Goal: Information Seeking & Learning: Check status

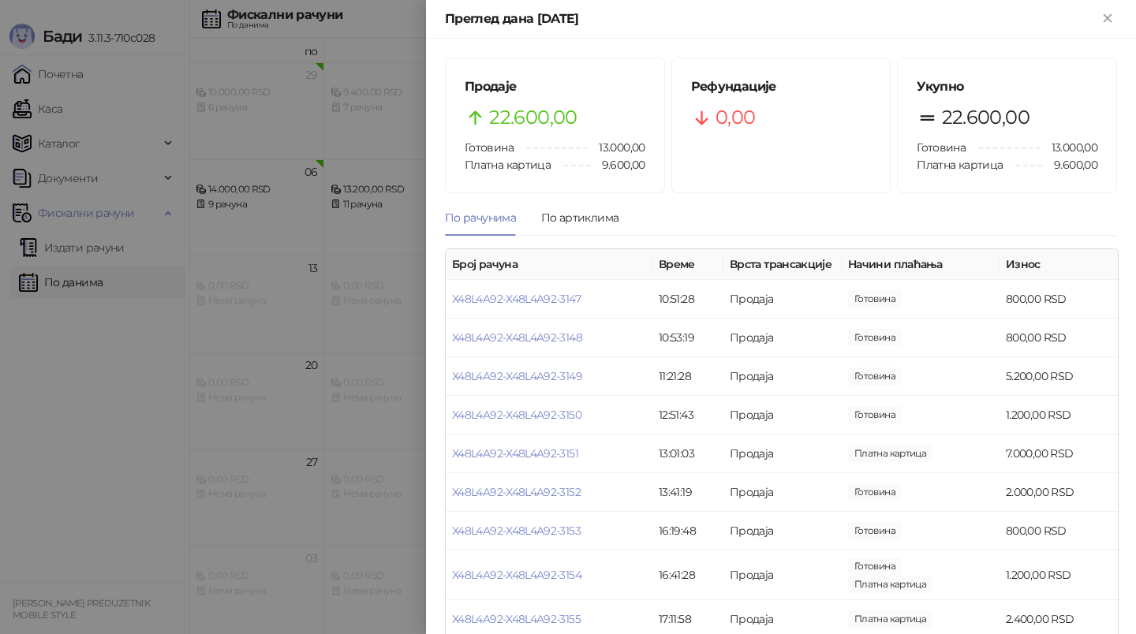
click at [106, 400] on div at bounding box center [568, 317] width 1136 height 634
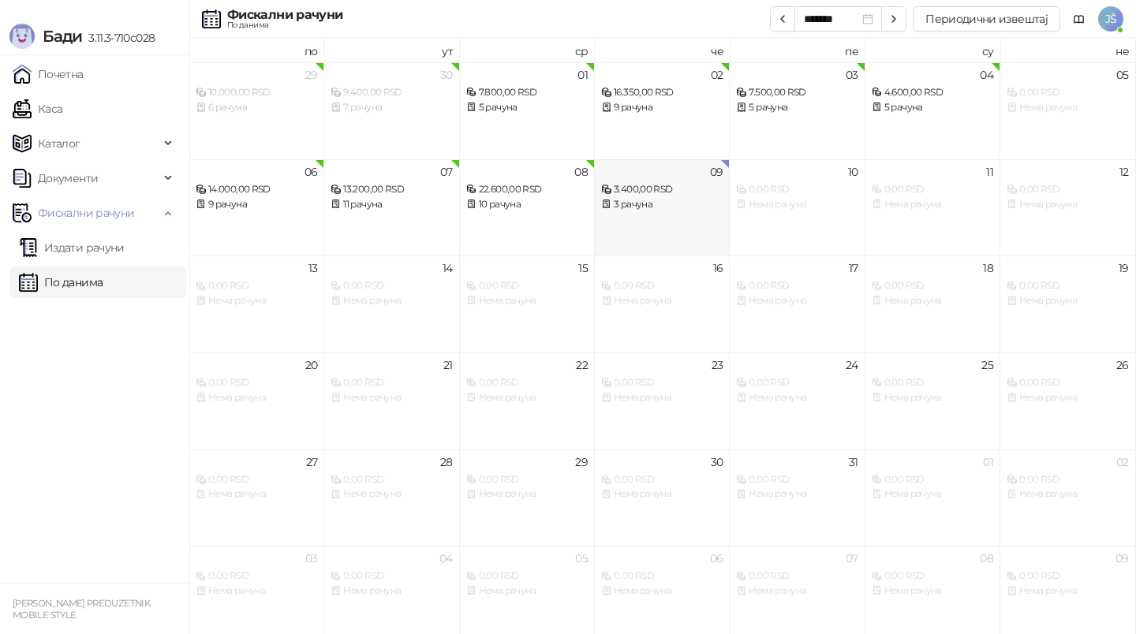
click at [657, 190] on div "3.400,00 RSD" at bounding box center [661, 189] width 121 height 15
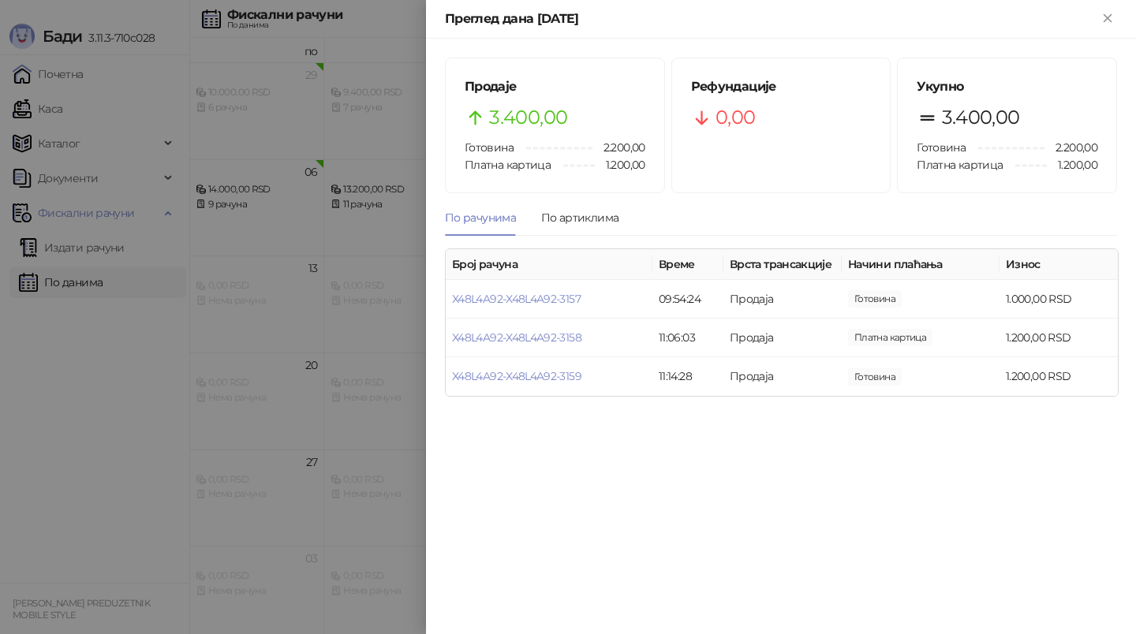
click at [93, 454] on div at bounding box center [568, 317] width 1136 height 634
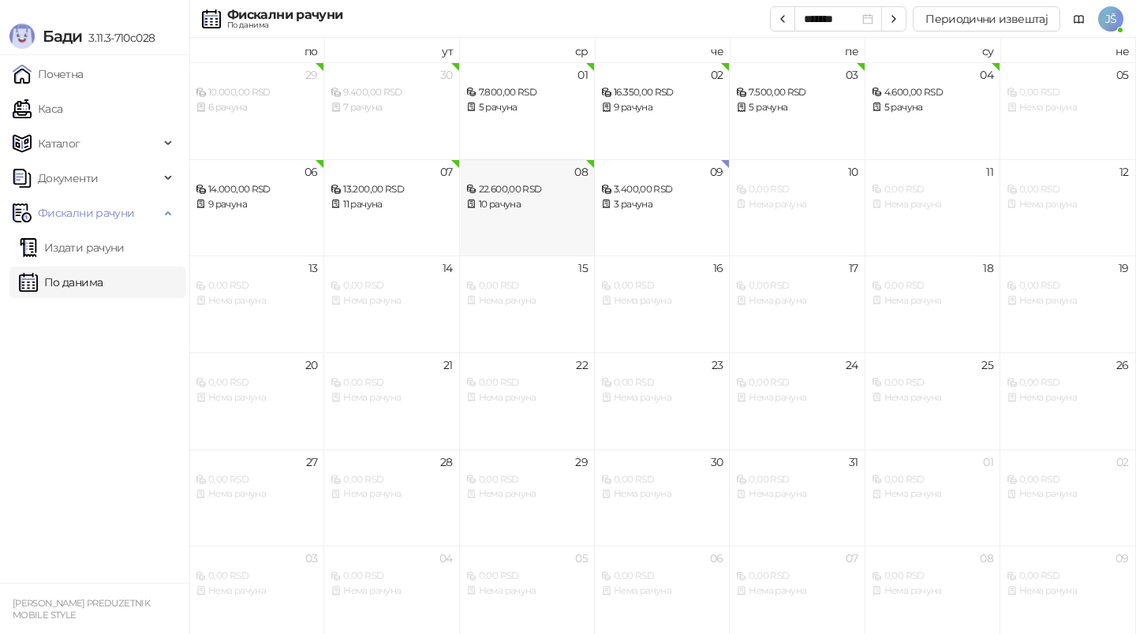
click at [537, 215] on div "08 22.600,00 RSD 10 рачуна" at bounding box center [527, 207] width 135 height 97
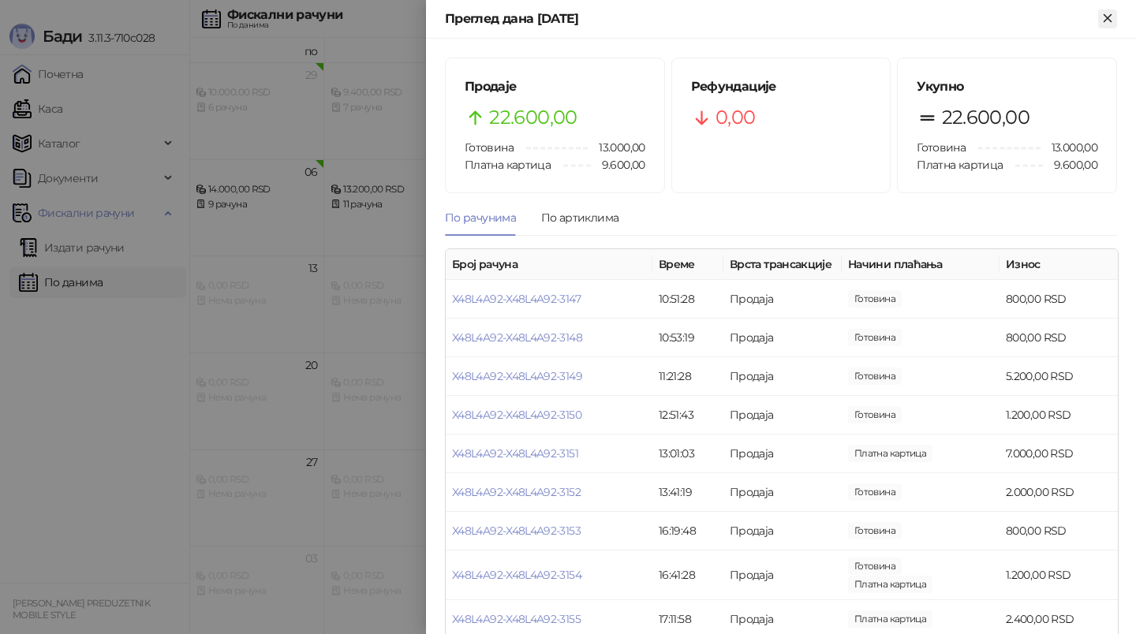
click at [1107, 21] on icon "Close" at bounding box center [1107, 18] width 14 height 14
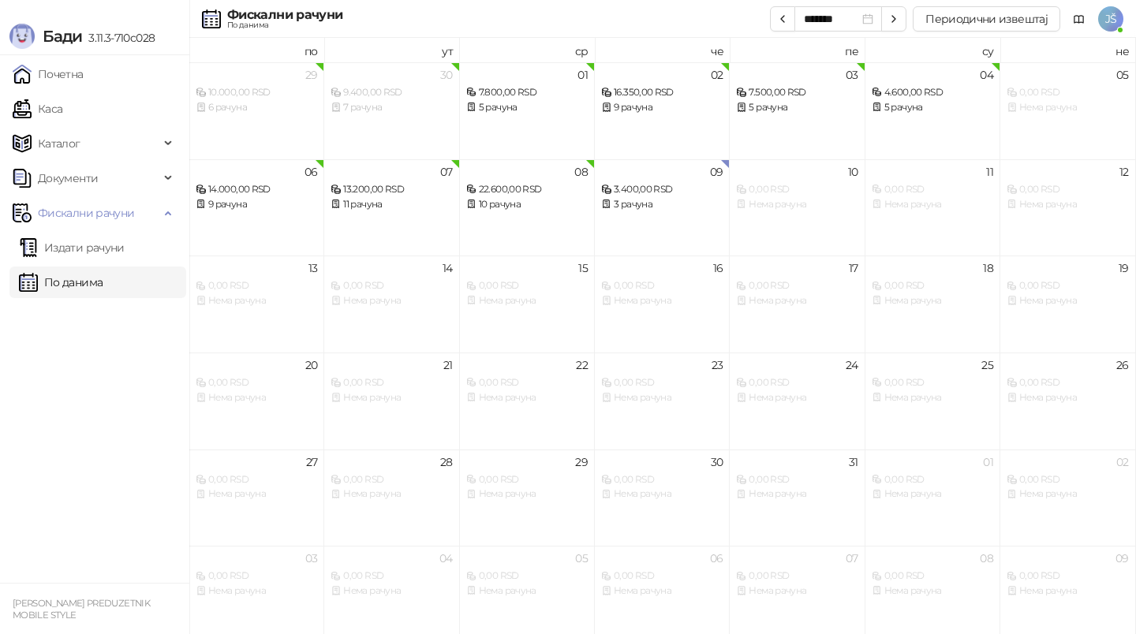
click at [131, 335] on ul "Почетна [PERSON_NAME] Документи Фискални рачуни Издати рачуни По данима" at bounding box center [94, 319] width 189 height 528
